Goal: Task Accomplishment & Management: Use online tool/utility

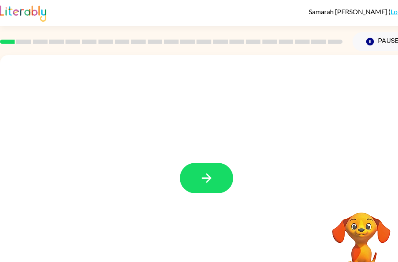
scroll to position [0, 5]
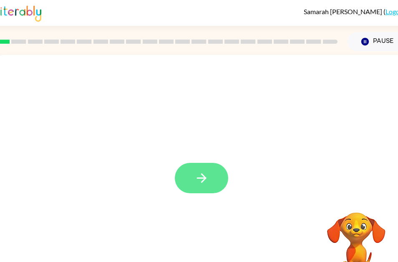
click at [219, 180] on button "button" at bounding box center [201, 178] width 53 height 30
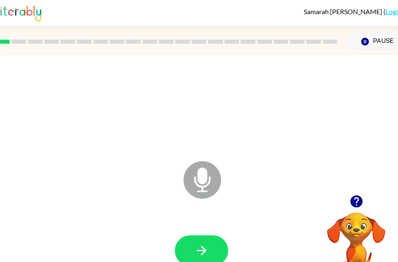
scroll to position [0, 2]
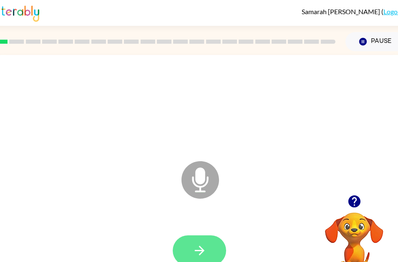
click at [218, 250] on button "button" at bounding box center [199, 250] width 53 height 30
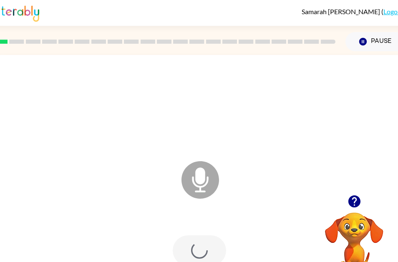
click at [219, 246] on div at bounding box center [199, 250] width 53 height 30
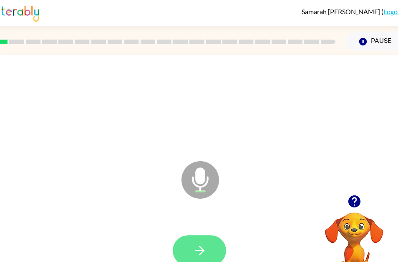
click at [207, 240] on button "button" at bounding box center [199, 250] width 53 height 30
click at [218, 254] on button "button" at bounding box center [199, 250] width 53 height 30
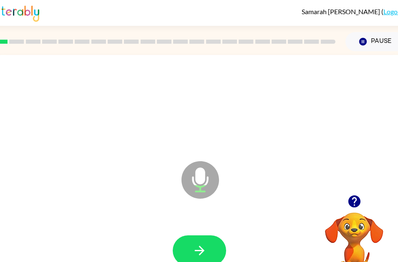
scroll to position [0, 5]
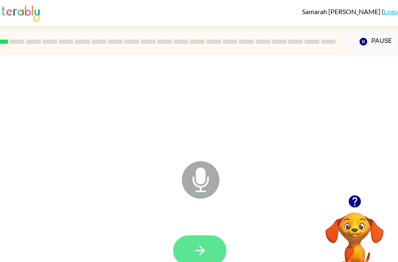
click at [187, 254] on button "button" at bounding box center [199, 250] width 53 height 30
click at [211, 244] on button "button" at bounding box center [199, 250] width 53 height 30
click at [212, 249] on button "button" at bounding box center [199, 250] width 53 height 30
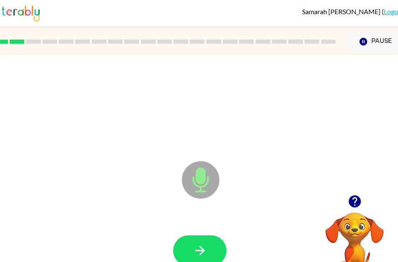
scroll to position [0, 5]
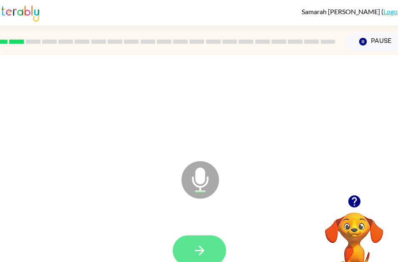
click at [207, 241] on button "button" at bounding box center [199, 250] width 53 height 30
click at [195, 238] on button "button" at bounding box center [199, 250] width 53 height 30
click at [208, 253] on button "button" at bounding box center [199, 250] width 53 height 30
click at [194, 244] on icon "button" at bounding box center [199, 250] width 15 height 15
click at [189, 246] on button "button" at bounding box center [199, 250] width 53 height 30
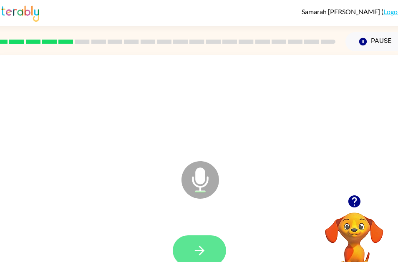
scroll to position [37, 2]
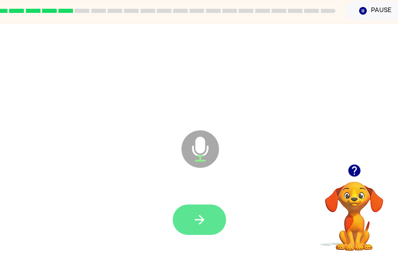
click at [211, 208] on button "button" at bounding box center [199, 220] width 53 height 30
click at [203, 213] on icon "button" at bounding box center [199, 220] width 15 height 15
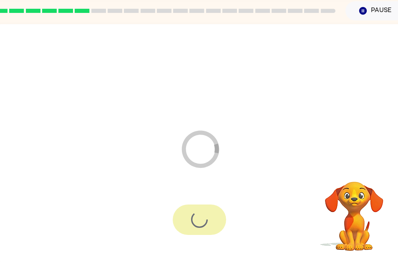
click at [208, 209] on div at bounding box center [199, 220] width 53 height 30
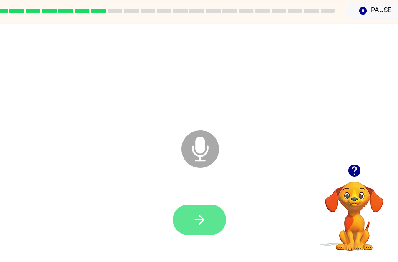
click at [202, 215] on icon "button" at bounding box center [199, 220] width 10 height 10
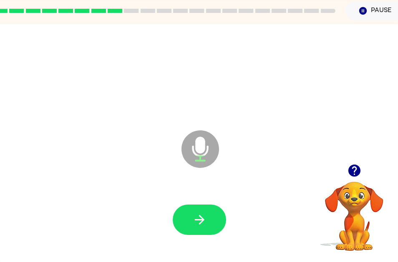
click at [354, 183] on video "Your browser must support playing .mp4 files to use Literably. Please try using…" at bounding box center [353, 210] width 83 height 83
click at [345, 176] on video "Your browser must support playing .mp4 files to use Literably. Please try using…" at bounding box center [353, 210] width 83 height 83
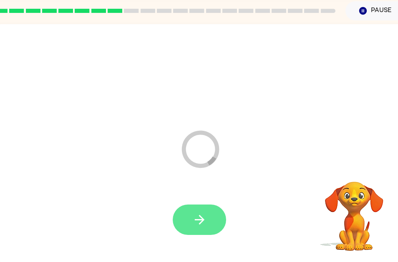
click at [206, 213] on icon "button" at bounding box center [199, 220] width 15 height 15
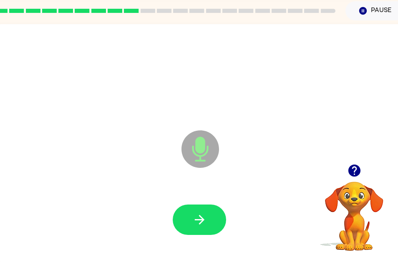
click at [195, 205] on button "button" at bounding box center [199, 220] width 53 height 30
click at [194, 194] on div at bounding box center [199, 220] width 396 height 68
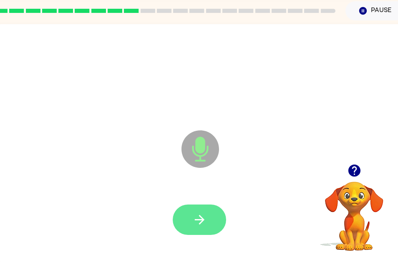
click at [209, 205] on button "button" at bounding box center [199, 220] width 53 height 30
click at [212, 212] on button "button" at bounding box center [199, 220] width 53 height 30
click at [206, 221] on button "button" at bounding box center [199, 220] width 53 height 30
click at [204, 213] on icon "button" at bounding box center [199, 220] width 15 height 15
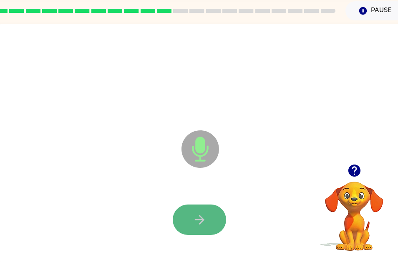
click at [204, 205] on button "button" at bounding box center [199, 220] width 53 height 30
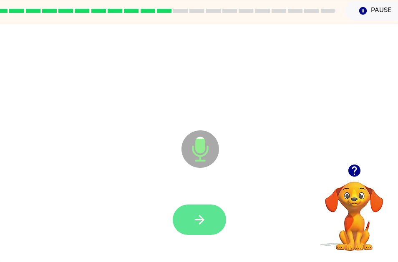
click at [206, 213] on icon "button" at bounding box center [199, 220] width 15 height 15
click at [206, 205] on button "button" at bounding box center [199, 220] width 53 height 30
click at [212, 223] on button "button" at bounding box center [199, 220] width 53 height 30
click at [200, 215] on icon "button" at bounding box center [199, 220] width 10 height 10
click at [200, 213] on icon "button" at bounding box center [199, 220] width 15 height 15
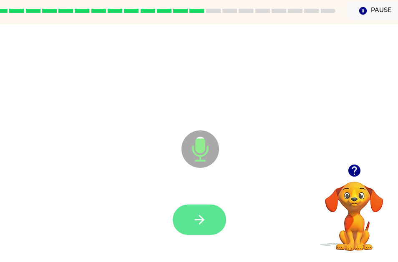
click at [195, 215] on icon "button" at bounding box center [199, 220] width 10 height 10
click at [189, 210] on button "button" at bounding box center [199, 220] width 53 height 30
click at [179, 216] on button "button" at bounding box center [199, 220] width 53 height 30
click at [203, 213] on icon "button" at bounding box center [199, 220] width 15 height 15
click at [214, 207] on button "button" at bounding box center [199, 220] width 53 height 30
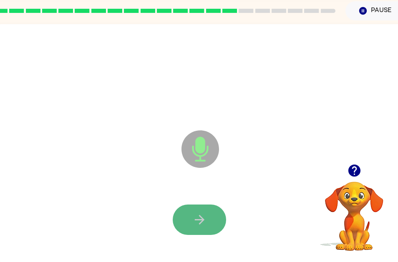
click at [207, 205] on button "button" at bounding box center [199, 220] width 53 height 30
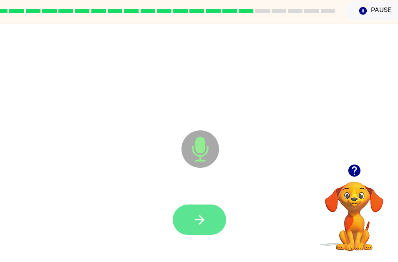
click at [196, 215] on icon "button" at bounding box center [199, 220] width 10 height 10
click at [203, 223] on button "button" at bounding box center [199, 220] width 53 height 30
click at [215, 219] on button "button" at bounding box center [199, 220] width 53 height 30
click at [202, 213] on icon "button" at bounding box center [199, 220] width 15 height 15
click at [205, 205] on button "button" at bounding box center [199, 220] width 53 height 30
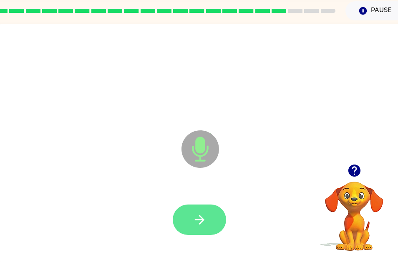
click at [201, 213] on icon "button" at bounding box center [199, 220] width 15 height 15
click at [203, 213] on icon "button" at bounding box center [199, 220] width 15 height 15
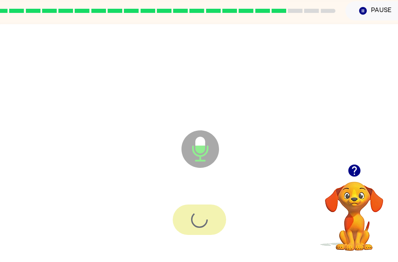
scroll to position [37, 15]
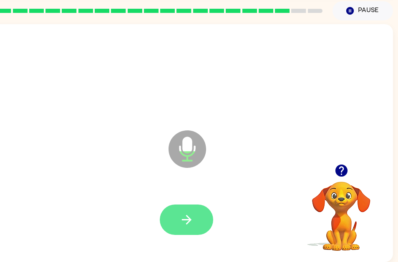
click at [185, 205] on button "button" at bounding box center [186, 220] width 53 height 30
click at [185, 215] on icon "button" at bounding box center [186, 220] width 15 height 15
click at [192, 205] on button "button" at bounding box center [186, 220] width 53 height 30
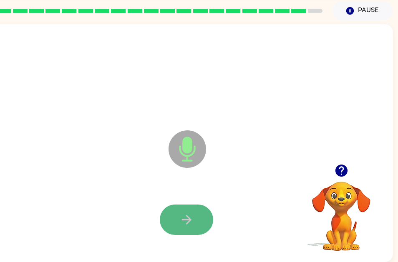
click at [184, 219] on icon "button" at bounding box center [186, 220] width 15 height 15
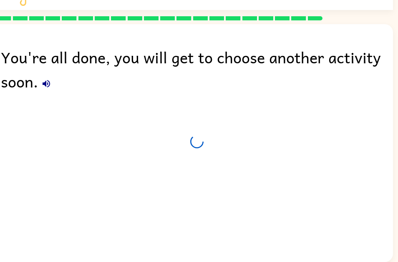
scroll to position [22, 15]
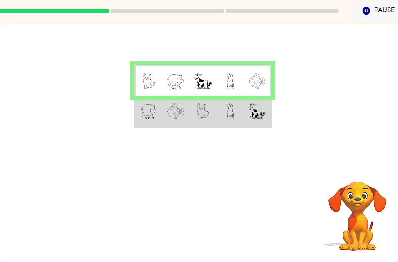
scroll to position [37, 0]
click at [257, 78] on img at bounding box center [256, 81] width 17 height 16
click at [260, 74] on img at bounding box center [256, 81] width 17 height 16
click at [255, 79] on img at bounding box center [256, 81] width 17 height 16
click at [254, 79] on img at bounding box center [256, 81] width 17 height 16
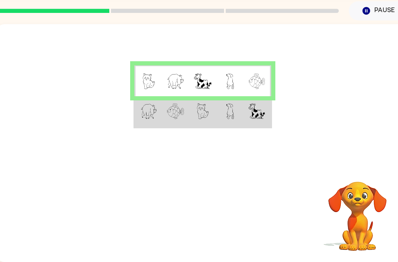
click at [260, 74] on img at bounding box center [256, 81] width 17 height 16
click at [256, 81] on img at bounding box center [256, 81] width 17 height 16
click at [265, 73] on img at bounding box center [256, 81] width 17 height 16
click at [352, 155] on div at bounding box center [202, 94] width 413 height 140
click at [181, 106] on img at bounding box center [176, 111] width 18 height 16
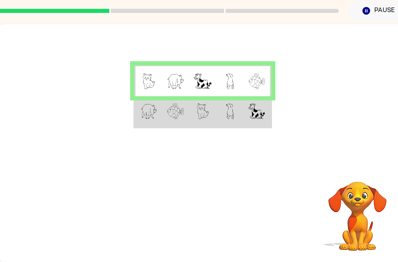
click at [180, 104] on img at bounding box center [176, 111] width 18 height 16
click at [177, 106] on img at bounding box center [176, 111] width 18 height 16
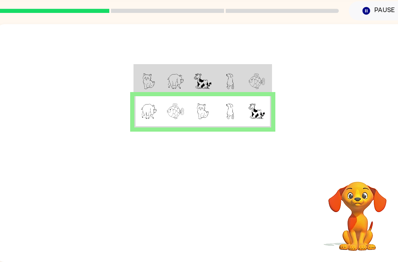
click at [176, 108] on img at bounding box center [176, 111] width 18 height 16
click at [260, 73] on img at bounding box center [256, 81] width 17 height 16
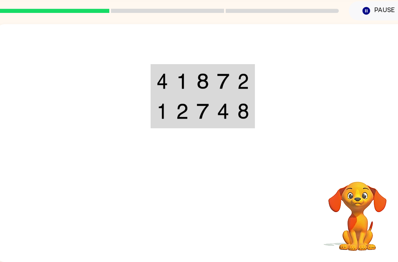
click at [203, 84] on td at bounding box center [202, 80] width 20 height 31
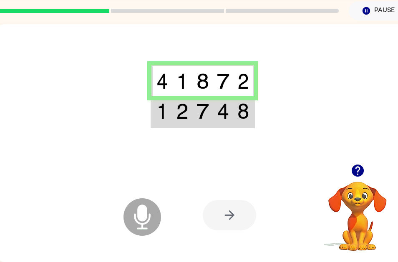
click at [226, 73] on img at bounding box center [223, 81] width 12 height 16
click at [247, 76] on img at bounding box center [242, 81] width 11 height 16
click at [225, 114] on td at bounding box center [223, 111] width 20 height 31
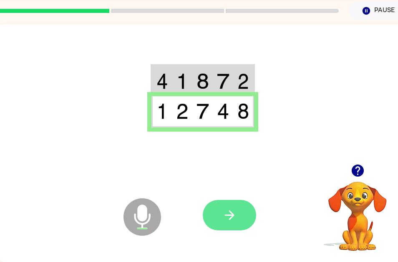
click at [225, 212] on icon "button" at bounding box center [229, 215] width 15 height 15
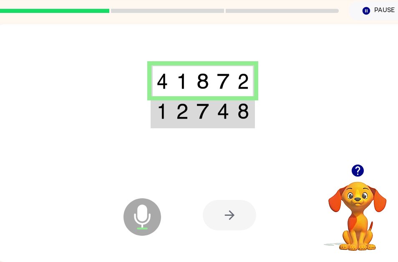
click at [226, 103] on img at bounding box center [223, 111] width 12 height 16
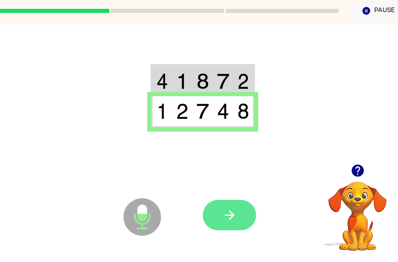
click at [226, 208] on icon "button" at bounding box center [229, 215] width 15 height 15
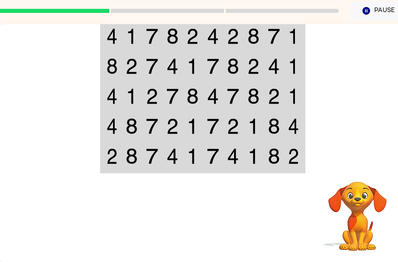
click at [243, 51] on td at bounding box center [233, 66] width 20 height 30
click at [235, 58] on img at bounding box center [233, 66] width 12 height 16
click at [248, 81] on td at bounding box center [253, 66] width 20 height 30
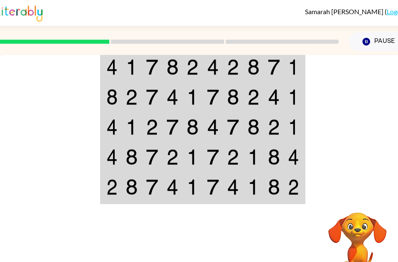
click at [260, 85] on td at bounding box center [253, 97] width 20 height 30
click at [262, 92] on td at bounding box center [253, 97] width 20 height 30
click at [262, 97] on td at bounding box center [253, 97] width 20 height 30
click at [264, 101] on td at bounding box center [273, 97] width 20 height 30
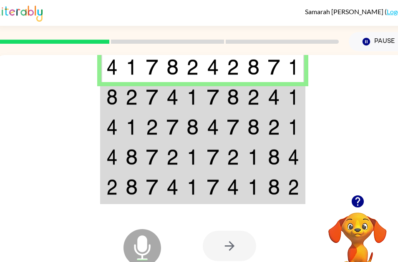
click at [234, 125] on img at bounding box center [233, 127] width 12 height 16
click at [230, 122] on img at bounding box center [233, 127] width 12 height 16
click at [203, 144] on td at bounding box center [213, 157] width 20 height 30
click at [201, 144] on td at bounding box center [192, 157] width 20 height 30
click at [257, 76] on td at bounding box center [253, 66] width 20 height 31
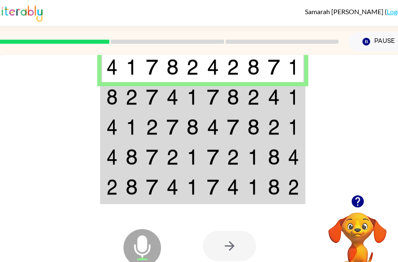
click at [280, 69] on img at bounding box center [274, 67] width 12 height 16
click at [245, 105] on td at bounding box center [253, 97] width 20 height 30
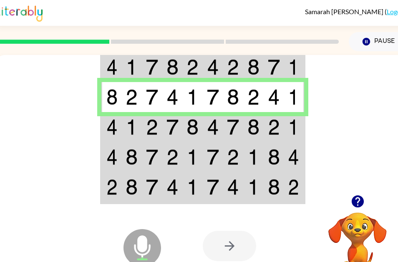
click at [208, 108] on td at bounding box center [213, 97] width 20 height 30
click at [215, 103] on img at bounding box center [213, 97] width 12 height 16
click at [231, 244] on div at bounding box center [229, 246] width 53 height 30
click at [229, 243] on div at bounding box center [229, 246] width 53 height 30
click at [224, 240] on div at bounding box center [229, 246] width 53 height 30
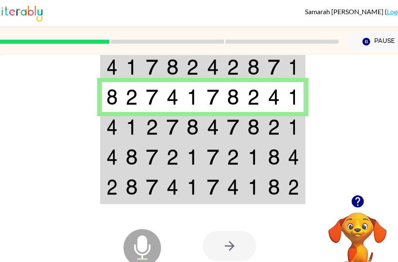
click at [232, 242] on div at bounding box center [229, 246] width 53 height 30
click at [206, 178] on td at bounding box center [213, 187] width 20 height 31
click at [223, 186] on td at bounding box center [213, 187] width 20 height 31
click at [219, 189] on td at bounding box center [213, 187] width 20 height 31
click at [216, 190] on img at bounding box center [213, 187] width 12 height 16
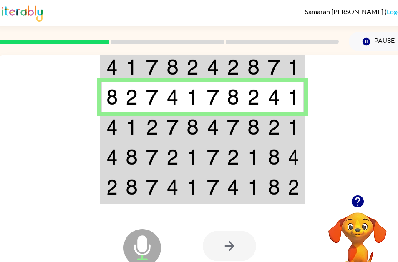
click at [232, 129] on img at bounding box center [233, 127] width 12 height 16
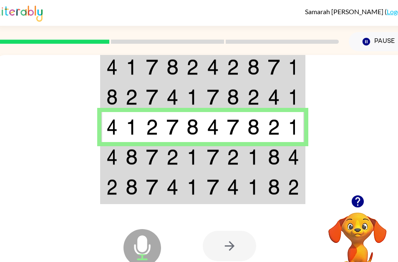
click at [238, 131] on img at bounding box center [233, 127] width 12 height 16
click at [228, 153] on img at bounding box center [233, 157] width 12 height 16
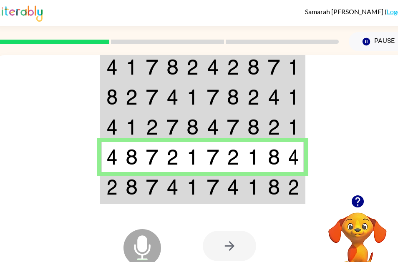
click at [222, 173] on td at bounding box center [213, 187] width 20 height 31
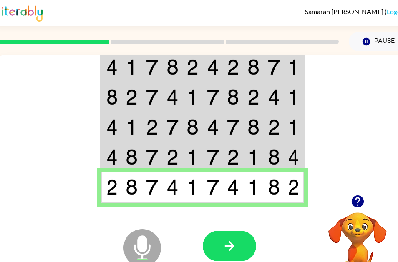
click at [211, 258] on button "button" at bounding box center [229, 246] width 53 height 30
click at [222, 254] on div at bounding box center [229, 246] width 53 height 30
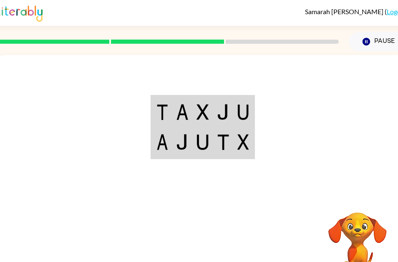
click at [246, 143] on img at bounding box center [242, 142] width 11 height 16
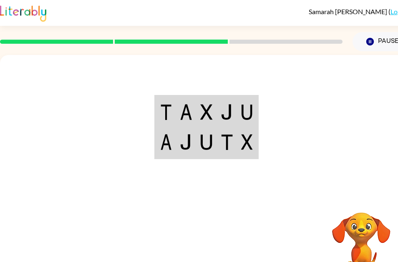
click at [254, 137] on td at bounding box center [247, 142] width 20 height 31
click at [254, 115] on td at bounding box center [247, 111] width 20 height 31
click at [254, 137] on td at bounding box center [247, 142] width 20 height 31
click at [247, 149] on img at bounding box center [246, 142] width 11 height 16
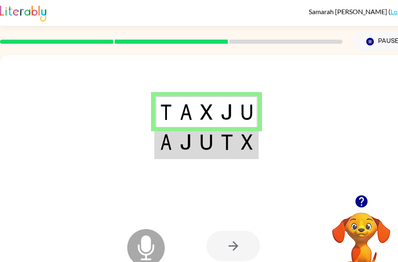
click at [250, 144] on img at bounding box center [246, 142] width 11 height 16
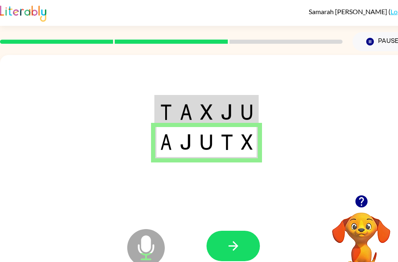
click at [254, 144] on td at bounding box center [247, 142] width 20 height 31
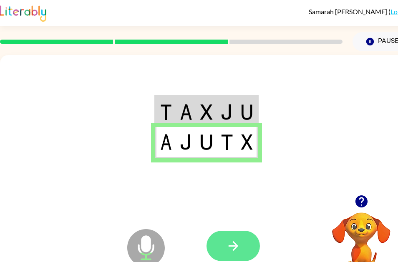
click at [244, 242] on button "button" at bounding box center [232, 246] width 53 height 30
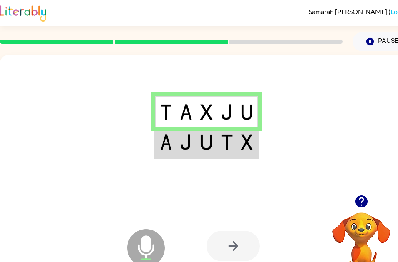
click at [224, 253] on div at bounding box center [232, 246] width 53 height 30
click at [224, 240] on div at bounding box center [232, 246] width 53 height 30
click at [227, 245] on div at bounding box center [232, 246] width 53 height 30
click at [238, 245] on div at bounding box center [232, 246] width 53 height 30
click at [233, 242] on div at bounding box center [232, 246] width 53 height 30
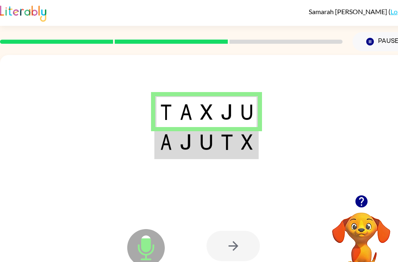
click at [236, 243] on div at bounding box center [232, 246] width 53 height 30
click at [231, 145] on img at bounding box center [226, 142] width 12 height 16
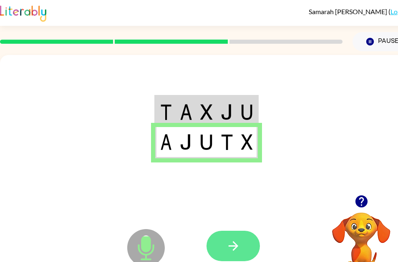
click at [233, 245] on icon "button" at bounding box center [233, 246] width 15 height 15
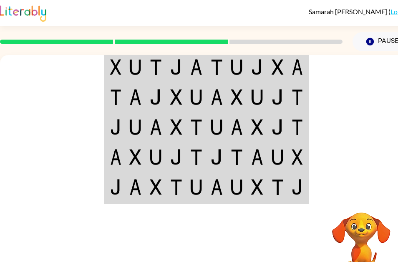
click at [307, 120] on td at bounding box center [298, 127] width 20 height 30
click at [308, 119] on td at bounding box center [298, 127] width 20 height 30
click at [278, 77] on td at bounding box center [277, 66] width 20 height 31
click at [280, 69] on img at bounding box center [277, 67] width 12 height 16
click at [308, 70] on td at bounding box center [298, 66] width 20 height 31
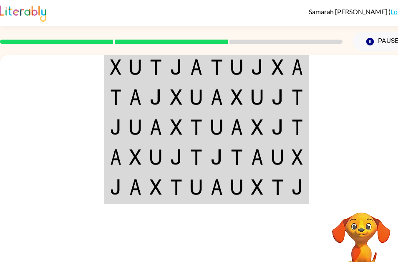
click at [278, 70] on img at bounding box center [277, 67] width 12 height 16
click at [361, 160] on div at bounding box center [206, 125] width 413 height 140
click at [282, 74] on img at bounding box center [277, 67] width 12 height 16
click at [359, 166] on div at bounding box center [206, 125] width 413 height 140
click at [288, 65] on td at bounding box center [298, 66] width 20 height 31
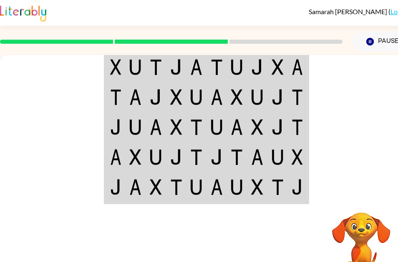
click at [294, 70] on img at bounding box center [296, 67] width 11 height 16
click at [296, 77] on td at bounding box center [298, 66] width 20 height 31
click at [289, 46] on div at bounding box center [171, 41] width 352 height 29
click at [283, 68] on img at bounding box center [277, 67] width 12 height 16
click at [303, 63] on img at bounding box center [296, 67] width 11 height 16
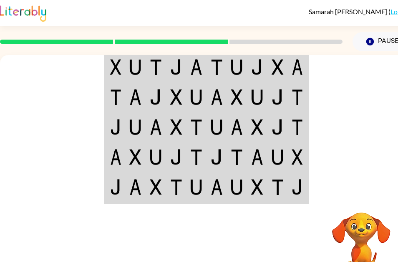
click at [308, 64] on td at bounding box center [298, 66] width 20 height 31
click at [305, 68] on td at bounding box center [298, 66] width 20 height 31
click at [291, 103] on td at bounding box center [298, 97] width 20 height 30
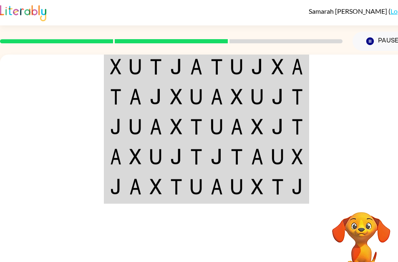
scroll to position [0, 5]
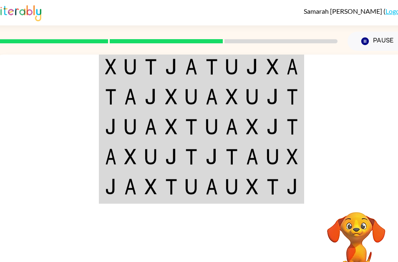
click at [287, 71] on img at bounding box center [291, 67] width 11 height 16
click at [288, 69] on img at bounding box center [291, 67] width 11 height 16
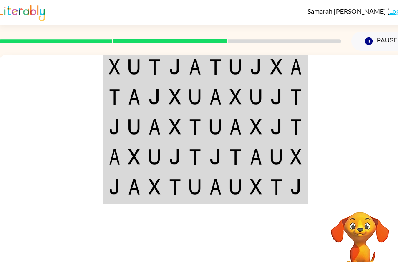
click at [264, 91] on td at bounding box center [255, 97] width 20 height 30
click at [265, 89] on td at bounding box center [255, 97] width 20 height 30
click at [281, 82] on td at bounding box center [276, 97] width 20 height 30
click at [296, 66] on img at bounding box center [295, 67] width 11 height 16
click at [299, 70] on img at bounding box center [295, 67] width 11 height 16
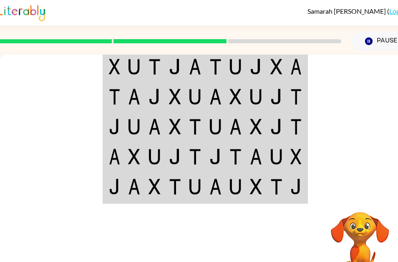
click at [295, 68] on img at bounding box center [295, 67] width 11 height 16
click at [295, 75] on td at bounding box center [296, 66] width 20 height 31
click at [293, 66] on img at bounding box center [295, 67] width 11 height 16
click at [292, 65] on img at bounding box center [295, 67] width 11 height 16
click at [287, 73] on td at bounding box center [296, 66] width 20 height 31
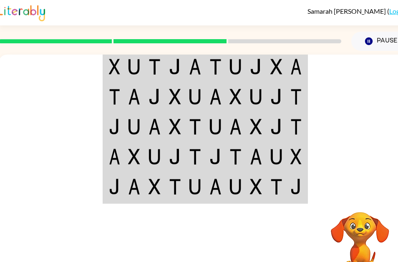
click at [315, 60] on div at bounding box center [205, 125] width 413 height 140
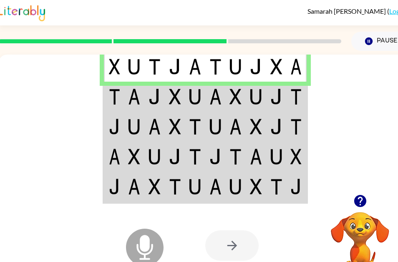
click at [301, 65] on img at bounding box center [295, 67] width 11 height 16
click at [294, 89] on img at bounding box center [295, 97] width 11 height 16
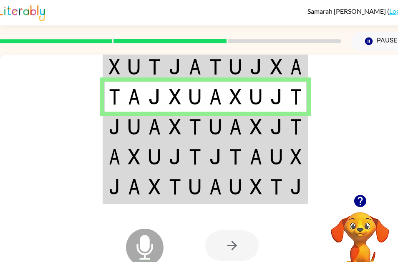
click at [282, 123] on img at bounding box center [276, 127] width 12 height 16
click at [281, 123] on img at bounding box center [276, 127] width 12 height 16
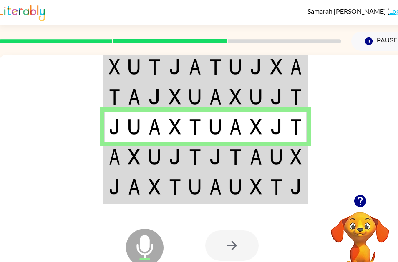
click at [270, 151] on td at bounding box center [276, 157] width 20 height 30
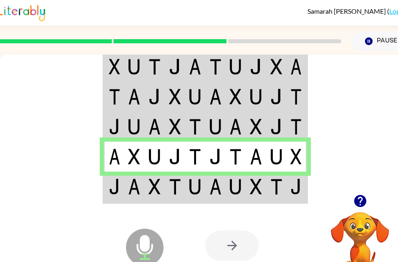
click at [266, 190] on td at bounding box center [276, 187] width 20 height 31
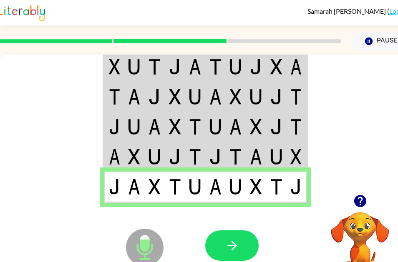
click at [231, 248] on icon "button" at bounding box center [232, 245] width 15 height 15
click at [233, 245] on div at bounding box center [231, 245] width 53 height 30
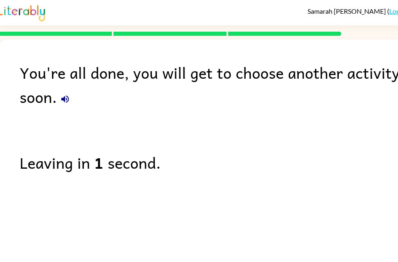
click at [67, 97] on icon "button" at bounding box center [65, 99] width 8 height 8
